Goal: Find specific page/section: Find specific page/section

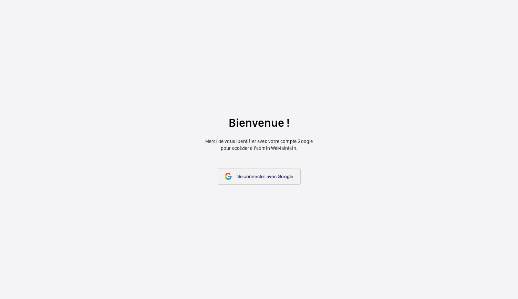
click at [261, 182] on link "Se connecter avec Google" at bounding box center [259, 176] width 83 height 17
